Goal: Task Accomplishment & Management: Use online tool/utility

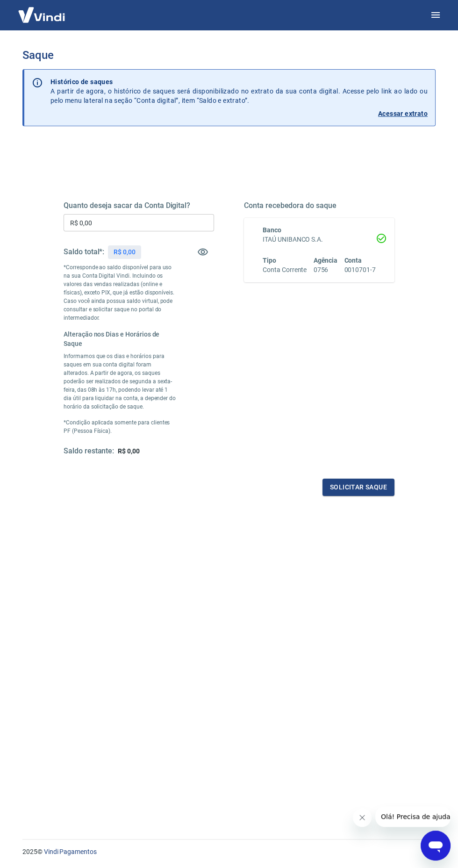
click at [167, 220] on input "R$ 0,00" at bounding box center [139, 222] width 150 height 17
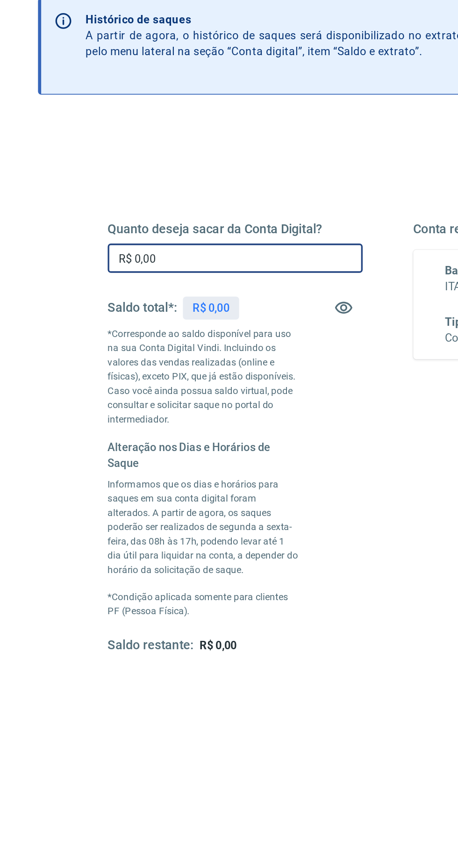
click at [125, 256] on p "R$ 0,00" at bounding box center [125, 252] width 22 height 10
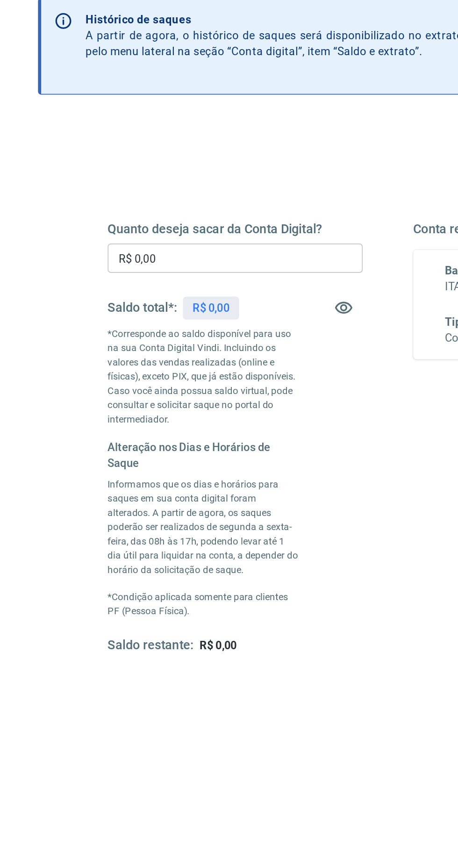
click at [200, 255] on icon "button" at bounding box center [202, 251] width 11 height 11
click at [203, 253] on icon "button" at bounding box center [203, 252] width 10 height 9
click at [161, 225] on input "R$ 0,00" at bounding box center [139, 222] width 150 height 17
